Goal: Task Accomplishment & Management: Manage account settings

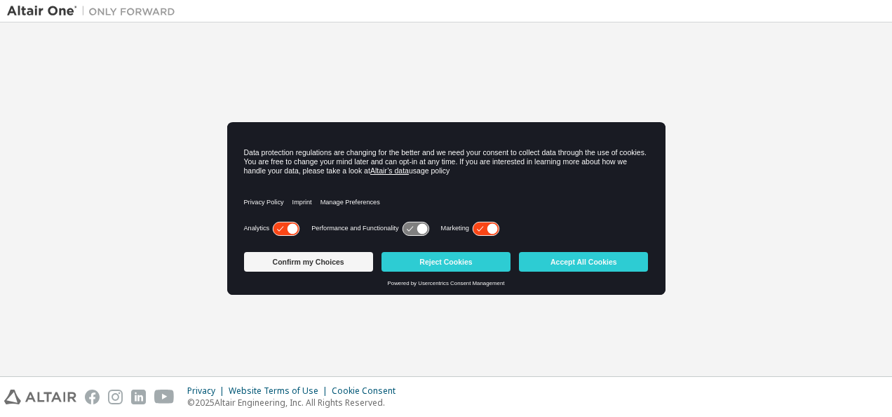
click at [288, 229] on icon at bounding box center [293, 228] width 11 height 11
click at [483, 227] on icon at bounding box center [486, 228] width 26 height 13
click at [330, 258] on button "Confirm my Choices" at bounding box center [308, 262] width 129 height 20
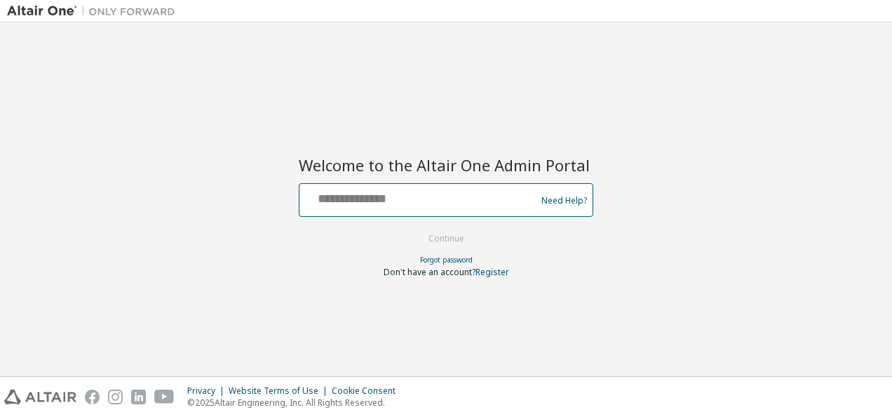
click at [433, 202] on input "text" at bounding box center [419, 197] width 229 height 20
paste input "**********"
type input "**********"
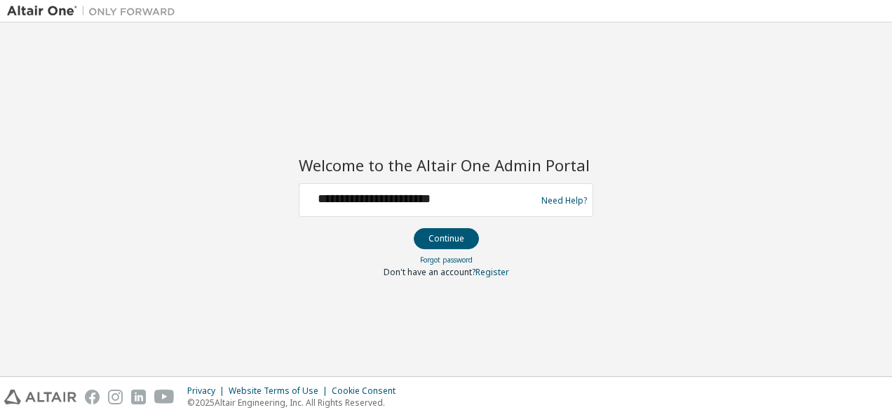
click at [453, 114] on div "**********" at bounding box center [446, 199] width 878 height 340
click at [449, 241] on button "Continue" at bounding box center [446, 238] width 65 height 21
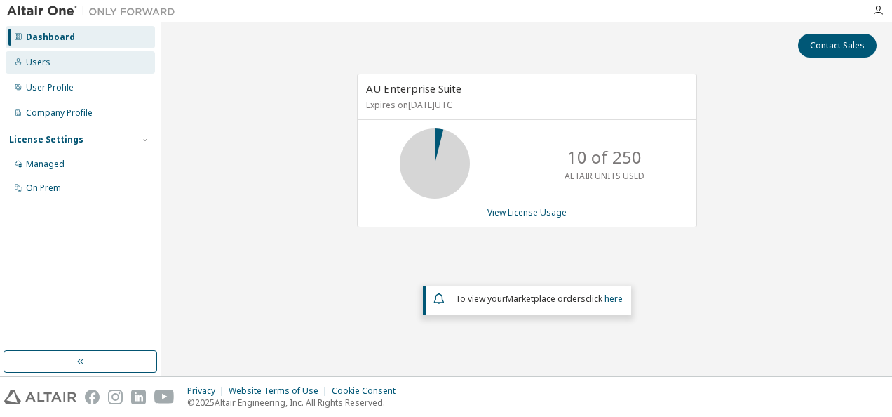
click at [39, 59] on div "Users" at bounding box center [38, 62] width 25 height 11
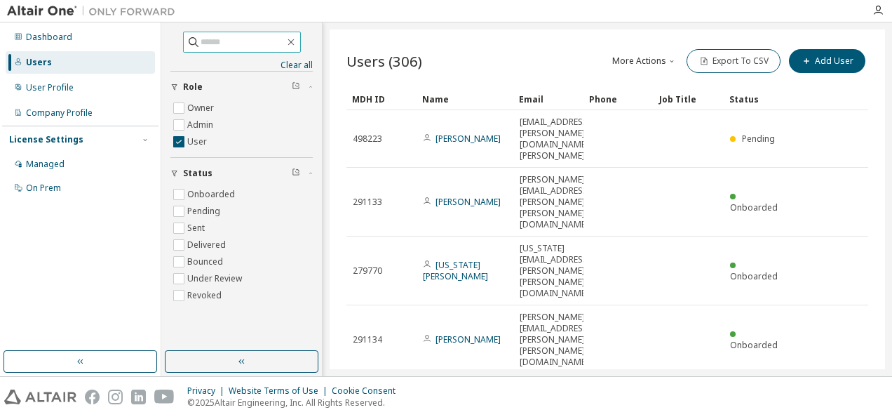
click at [229, 42] on input "text" at bounding box center [243, 42] width 84 height 14
paste input "**********"
type input "**********"
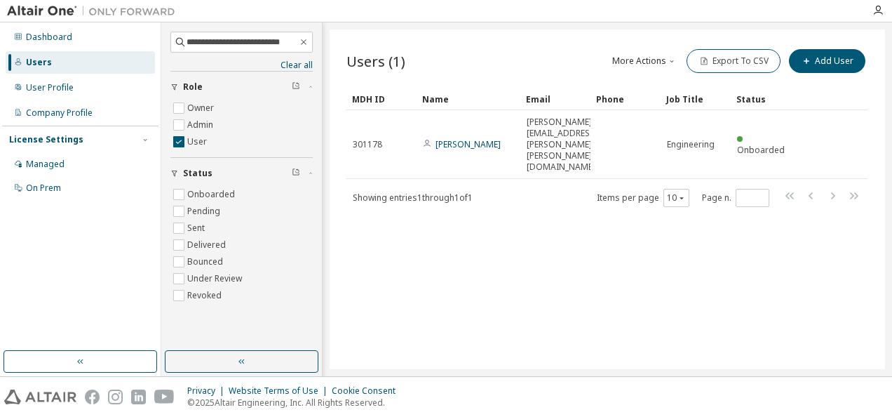
click at [455, 295] on div "Users (1) More Actions Import From CSV Export To CSV Add User Clear Load Save S…" at bounding box center [608, 199] width 556 height 340
click at [302, 43] on icon "button" at bounding box center [304, 41] width 10 height 11
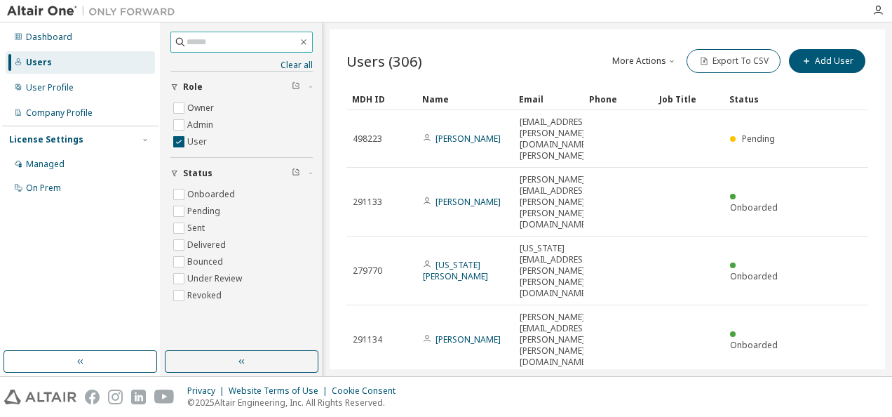
click at [281, 46] on input "text" at bounding box center [243, 42] width 112 height 14
paste input "**********"
type input "**********"
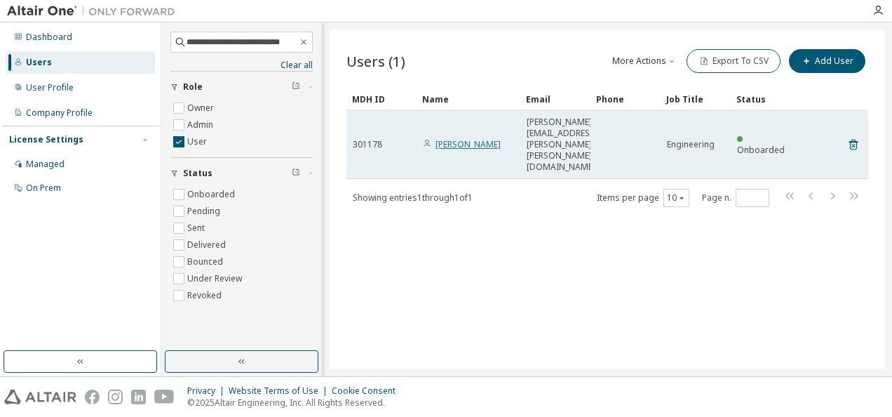
click at [456, 138] on link "Mohammad Shamsai" at bounding box center [468, 144] width 65 height 12
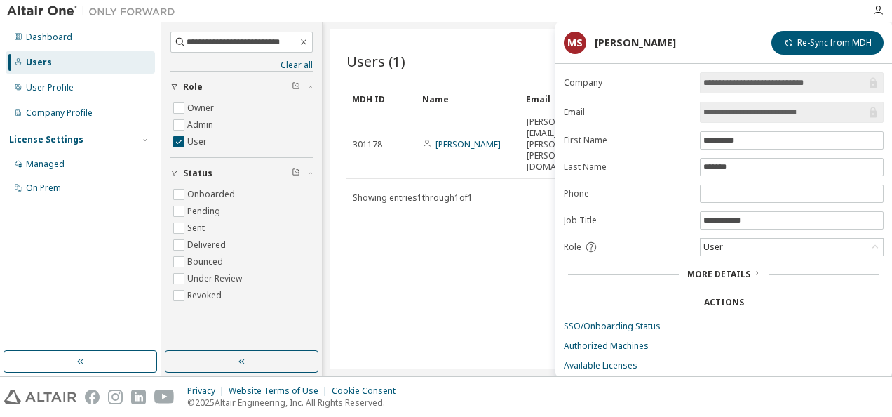
scroll to position [30, 0]
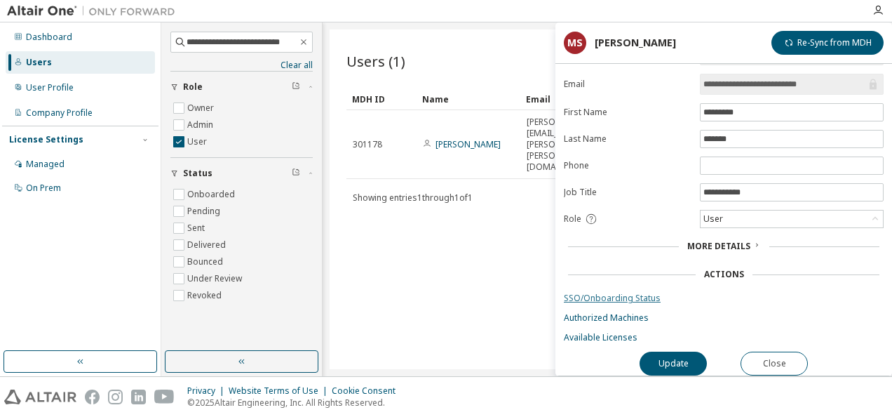
click at [634, 293] on link "SSO/Onboarding Status" at bounding box center [724, 298] width 320 height 11
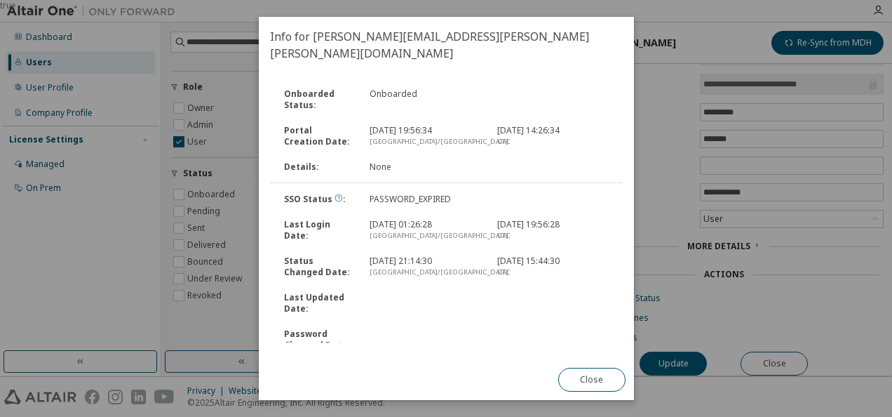
click at [335, 194] on icon at bounding box center [339, 198] width 8 height 8
click at [580, 382] on button "Close" at bounding box center [591, 380] width 67 height 24
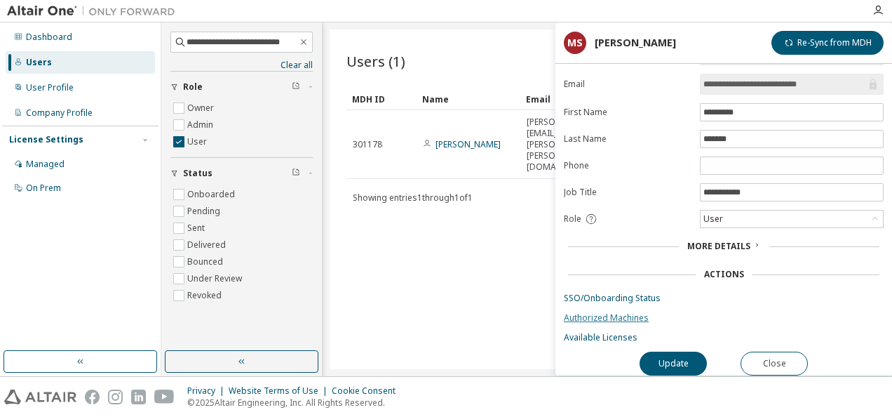
click at [605, 312] on link "Authorized Machines" at bounding box center [724, 317] width 320 height 11
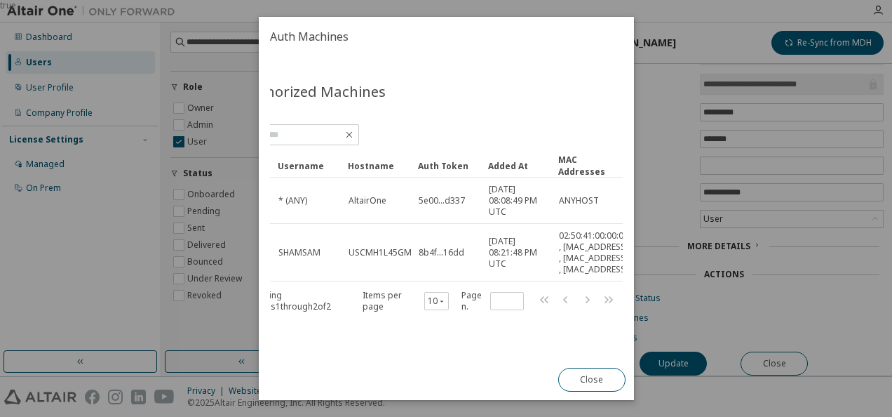
scroll to position [0, 0]
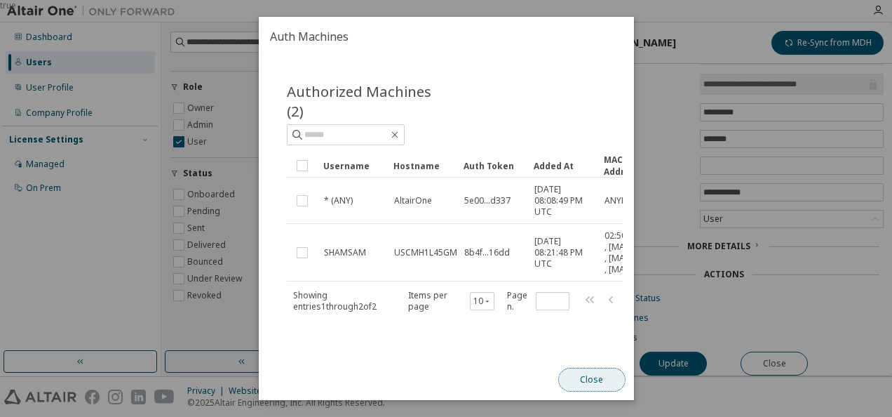
click at [584, 386] on button "Close" at bounding box center [591, 380] width 67 height 24
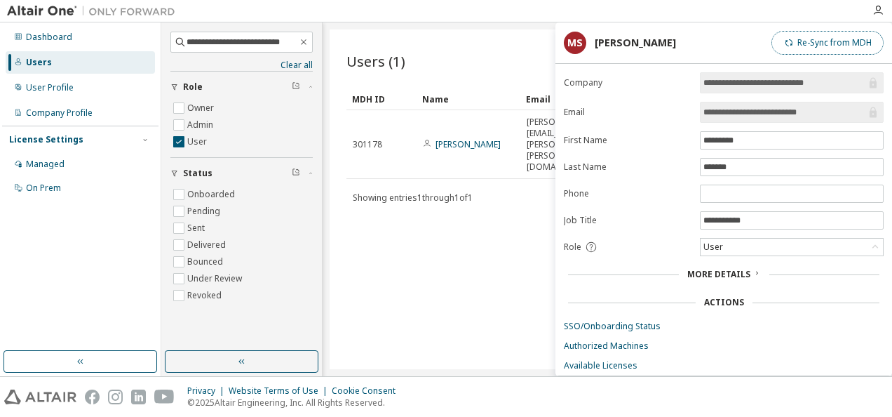
click at [821, 42] on button "Re-Sync from MDH" at bounding box center [828, 43] width 112 height 24
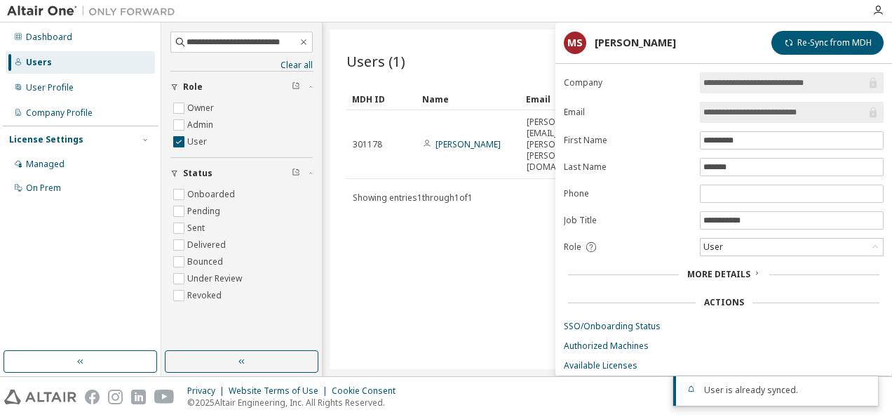
scroll to position [30, 0]
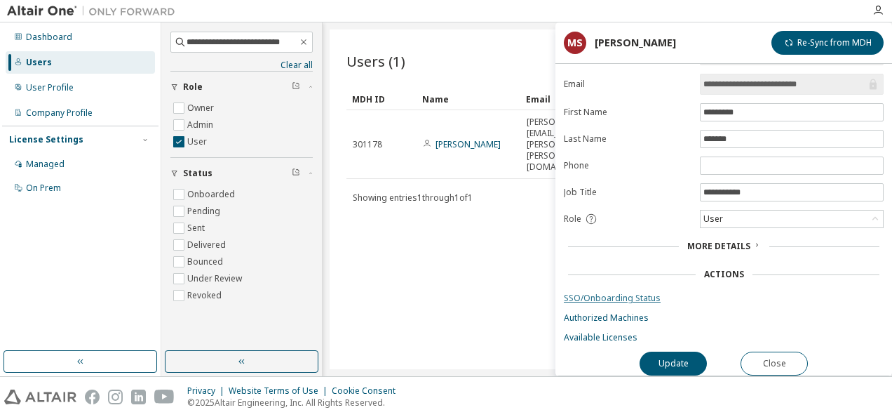
click at [608, 293] on link "SSO/Onboarding Status" at bounding box center [724, 298] width 320 height 11
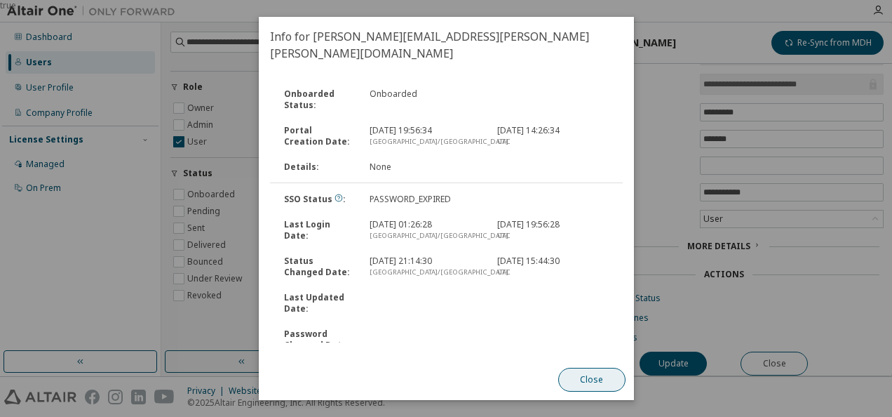
click at [585, 379] on button "Close" at bounding box center [591, 380] width 67 height 24
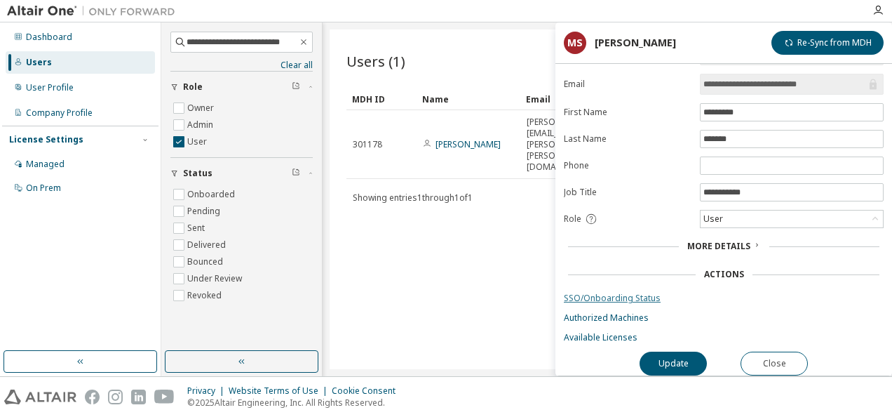
click at [622, 294] on link "SSO/Onboarding Status" at bounding box center [724, 298] width 320 height 11
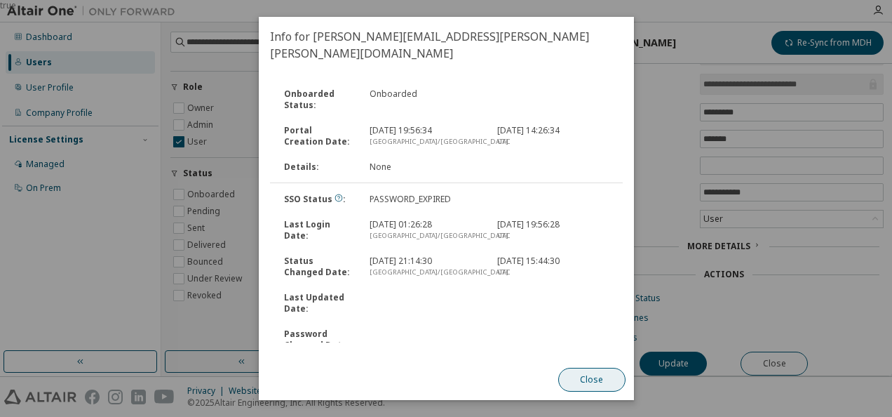
click at [596, 377] on button "Close" at bounding box center [591, 380] width 67 height 24
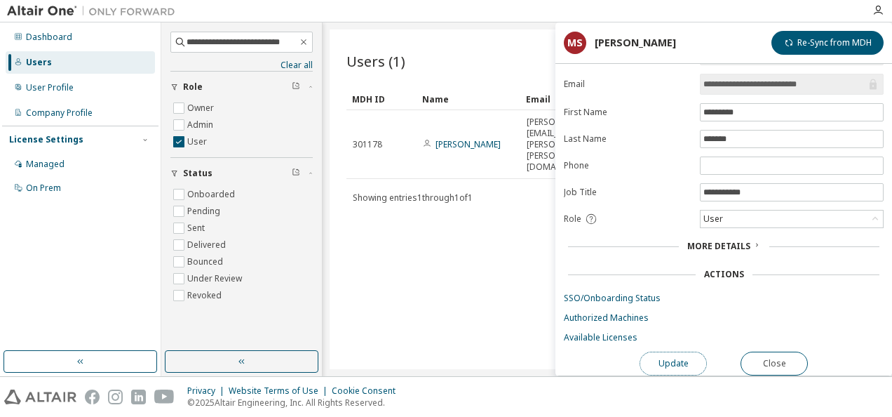
click at [676, 356] on button "Update" at bounding box center [673, 363] width 67 height 24
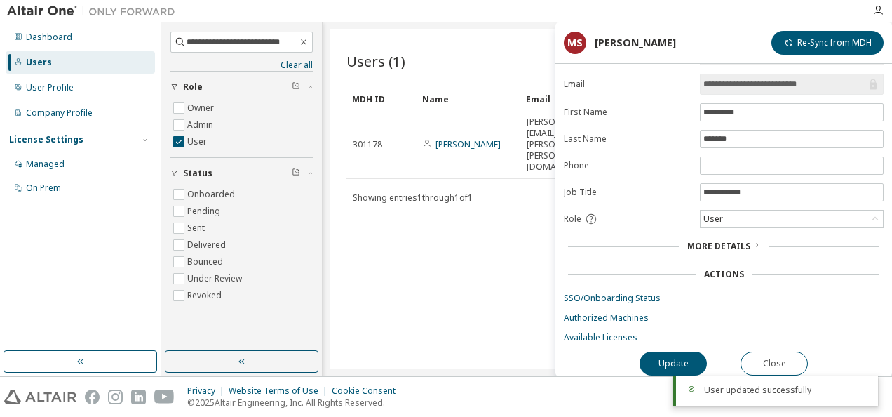
click at [488, 300] on div "Users (1) More Actions Import From CSV Export To CSV Add User Clear Load Save S…" at bounding box center [608, 199] width 556 height 340
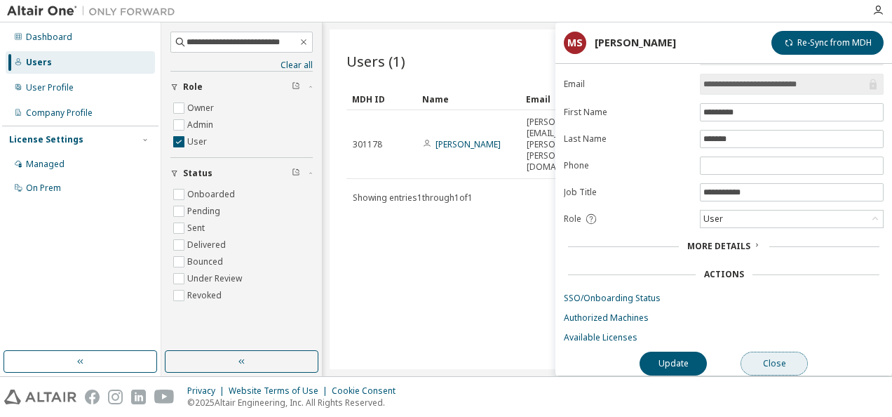
click at [780, 359] on button "Close" at bounding box center [774, 363] width 67 height 24
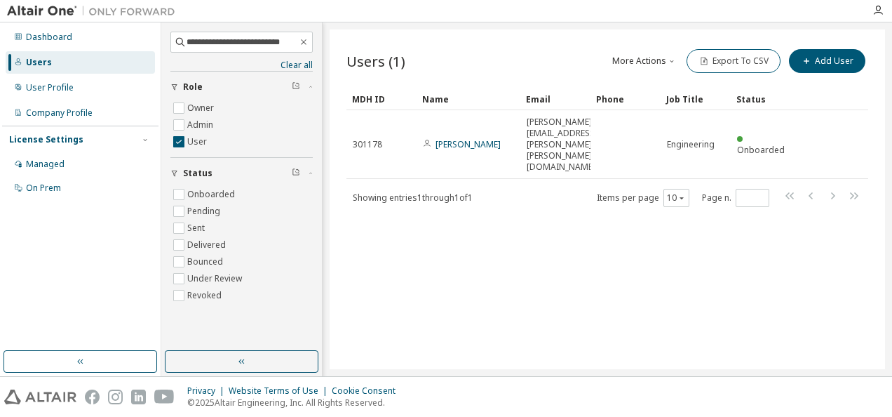
click at [504, 275] on div "Users (1) More Actions Import From CSV Export To CSV Add User Clear Load Save S…" at bounding box center [608, 199] width 556 height 340
click at [672, 58] on icon "button" at bounding box center [672, 61] width 8 height 8
click at [579, 222] on div "Users (1) More Actions Import From CSV Export To CSV Add User Clear Load Save S…" at bounding box center [608, 199] width 556 height 340
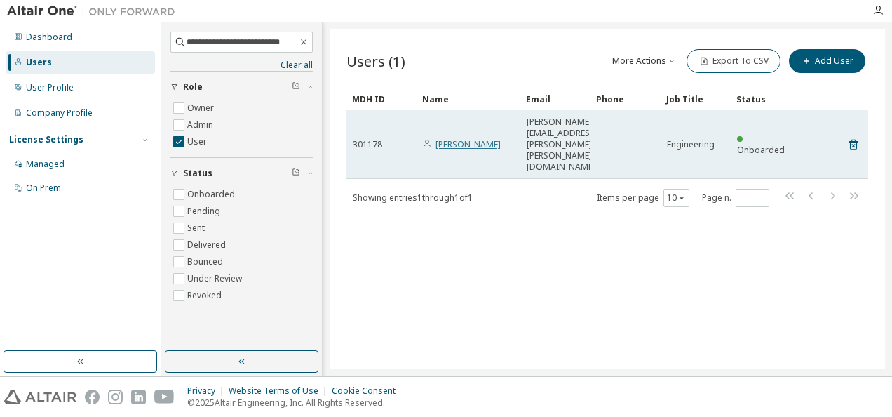
click at [455, 138] on link "Mohammad Shamsai" at bounding box center [468, 144] width 65 height 12
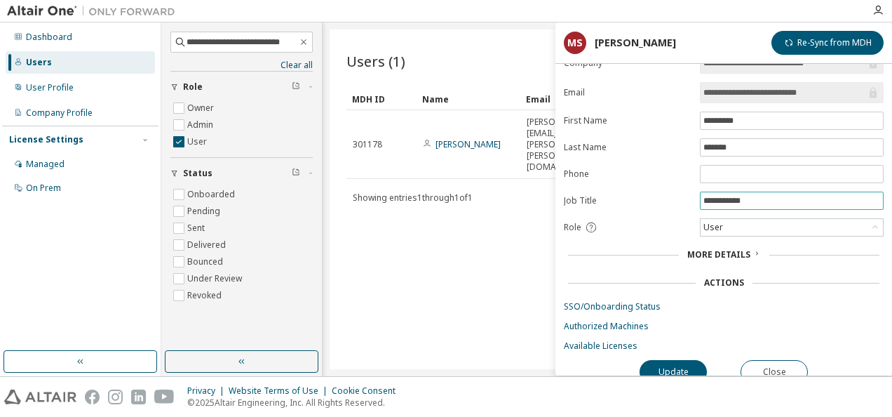
scroll to position [30, 0]
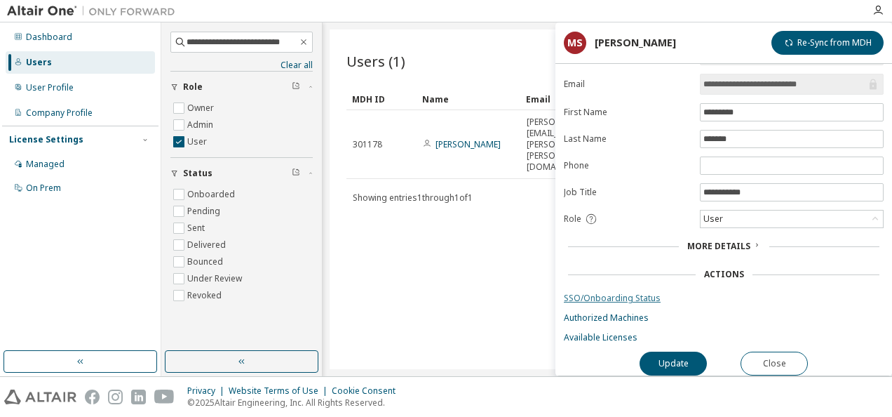
click at [614, 293] on link "SSO/Onboarding Status" at bounding box center [724, 298] width 320 height 11
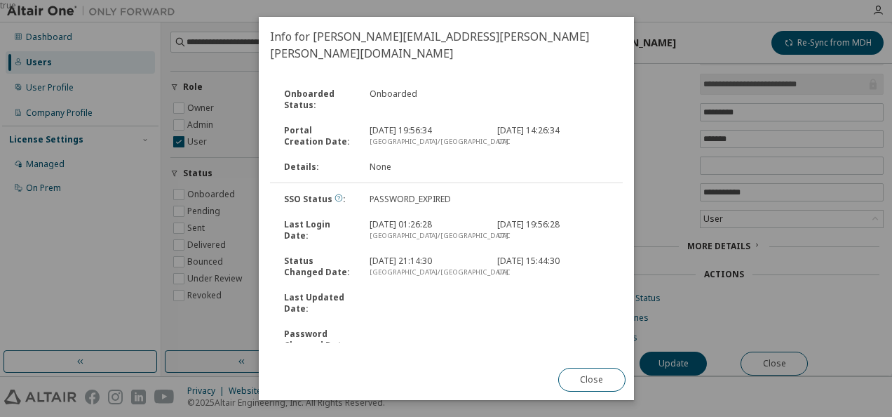
click at [337, 194] on icon at bounding box center [339, 198] width 8 height 8
click at [567, 383] on button "Close" at bounding box center [591, 380] width 67 height 24
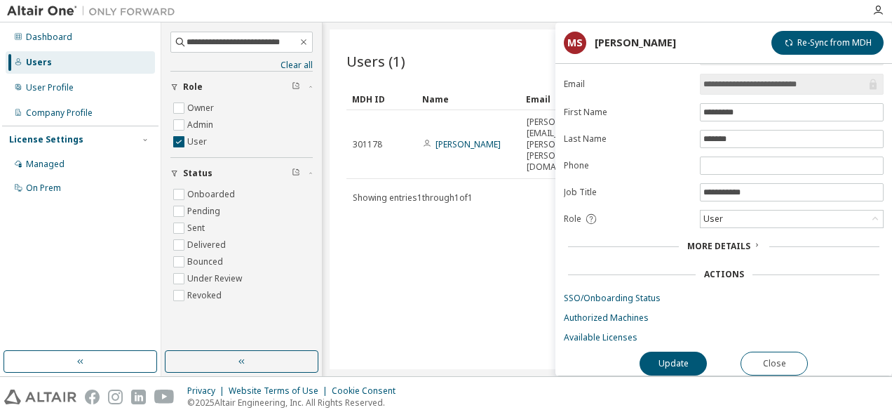
click at [707, 240] on span "More Details" at bounding box center [719, 246] width 63 height 12
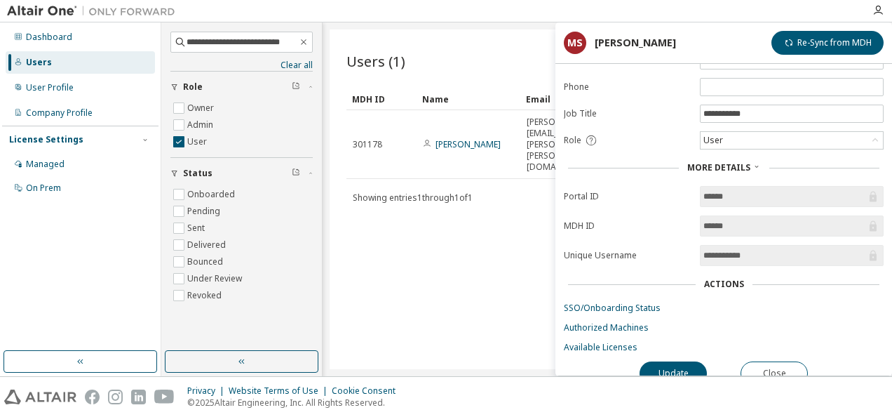
scroll to position [117, 0]
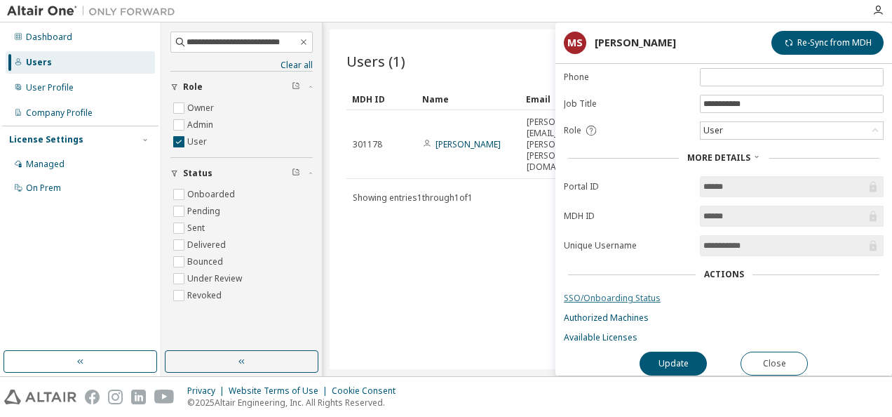
click at [618, 293] on link "SSO/Onboarding Status" at bounding box center [724, 298] width 320 height 11
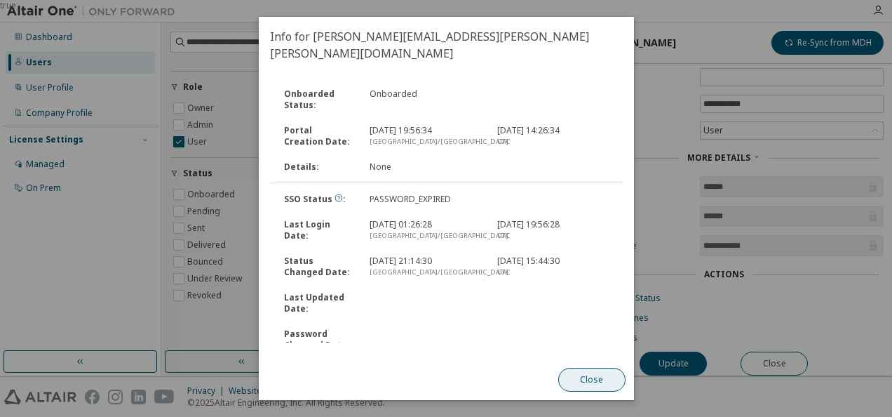
click at [580, 381] on button "Close" at bounding box center [591, 380] width 67 height 24
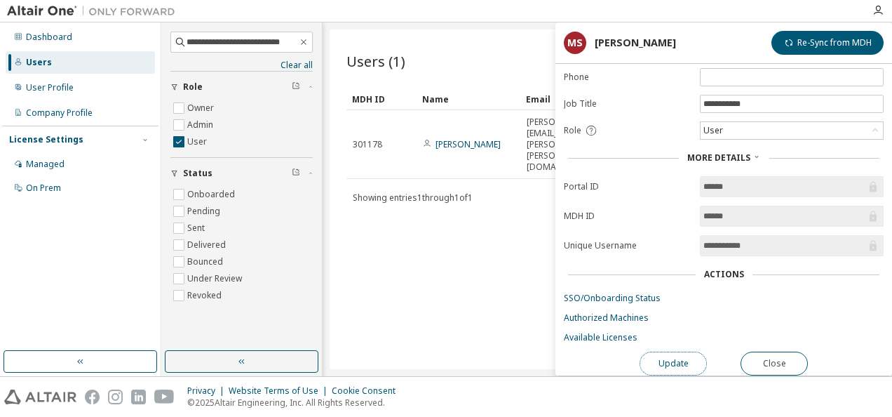
click at [664, 358] on button "Update" at bounding box center [673, 363] width 67 height 24
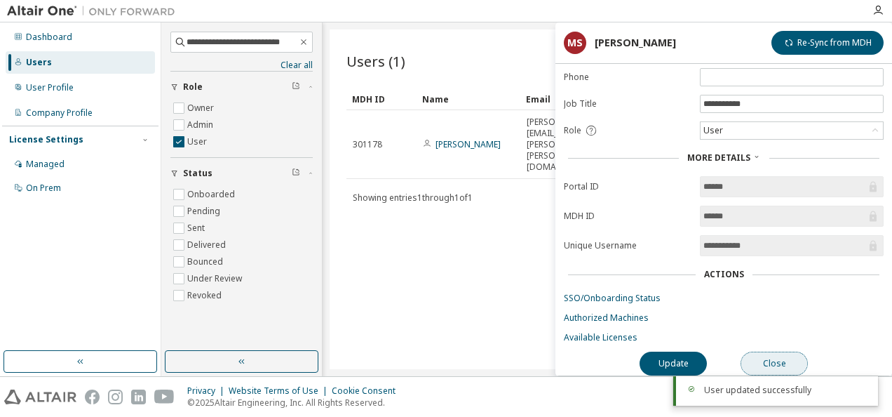
click at [784, 356] on button "Close" at bounding box center [774, 363] width 67 height 24
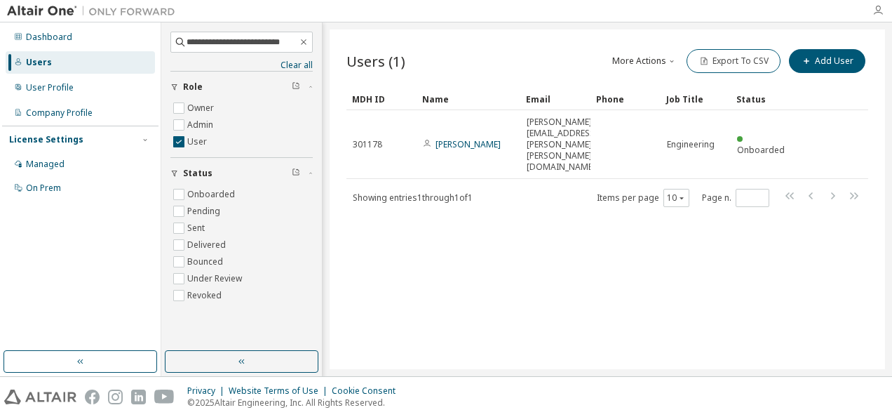
click at [878, 11] on icon "button" at bounding box center [878, 10] width 11 height 11
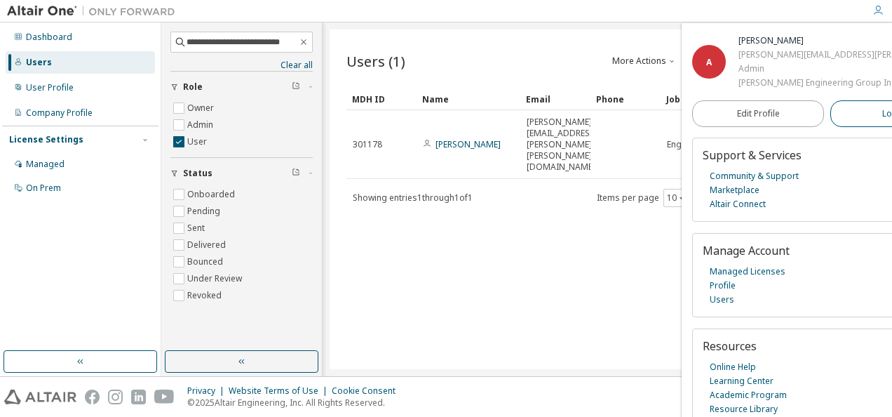
click at [883, 114] on span "Logout" at bounding box center [897, 114] width 29 height 14
